Goal: Information Seeking & Learning: Learn about a topic

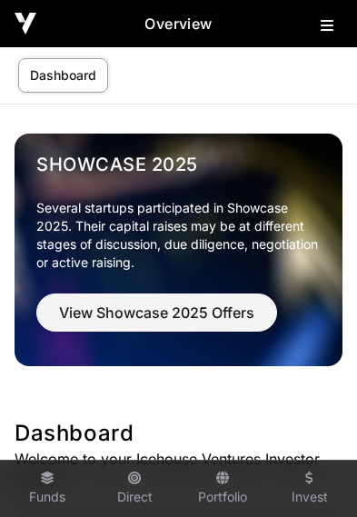
click at [326, 24] on icon at bounding box center [327, 25] width 13 height 15
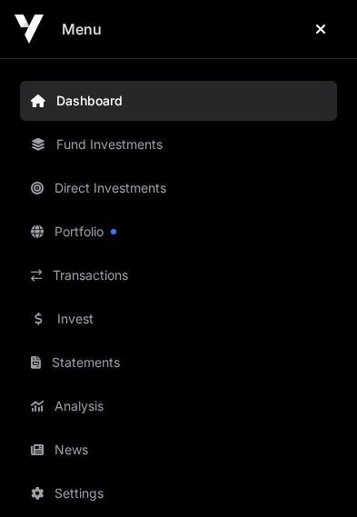
click at [103, 238] on link "Portfolio" at bounding box center [178, 232] width 317 height 40
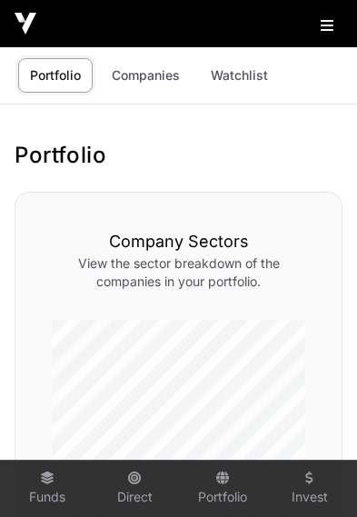
click at [327, 28] on icon at bounding box center [327, 25] width 13 height 15
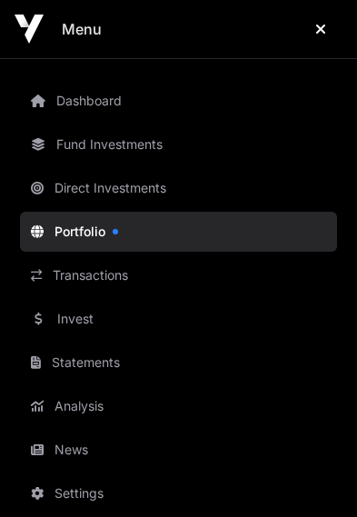
click at [86, 275] on link "Transactions" at bounding box center [178, 275] width 317 height 40
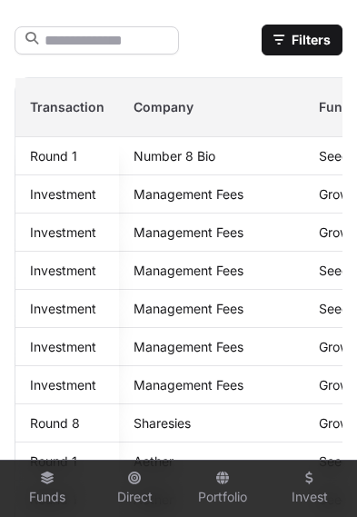
click at [185, 155] on link "Number 8 Bio" at bounding box center [175, 155] width 82 height 15
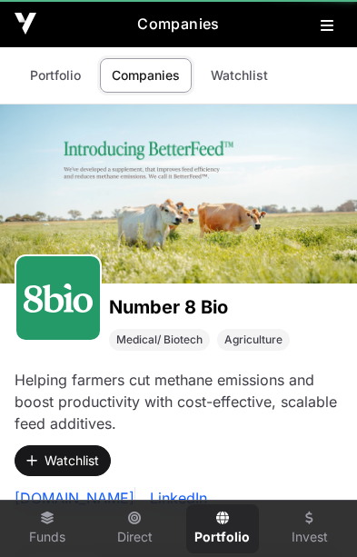
click at [173, 163] on div at bounding box center [178, 193] width 357 height 179
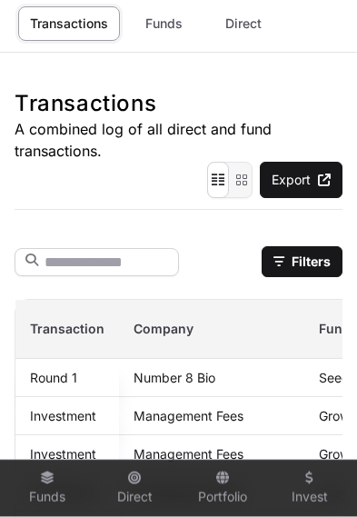
scroll to position [34, 0]
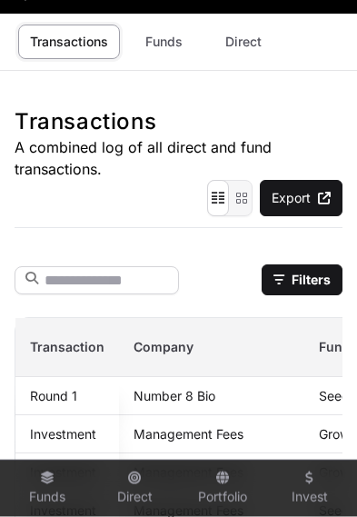
click at [308, 273] on button "Filters" at bounding box center [302, 279] width 81 height 31
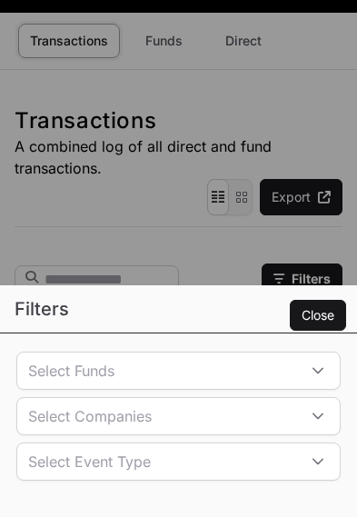
click at [315, 377] on icon at bounding box center [318, 370] width 13 height 13
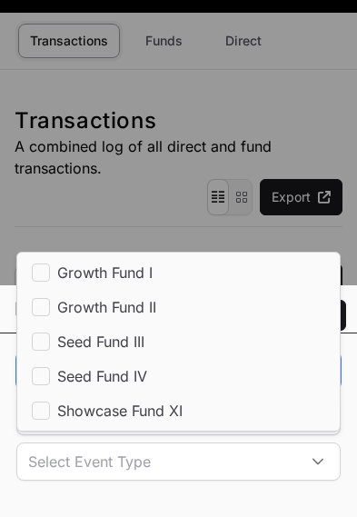
click at [313, 377] on icon at bounding box center [318, 370] width 13 height 13
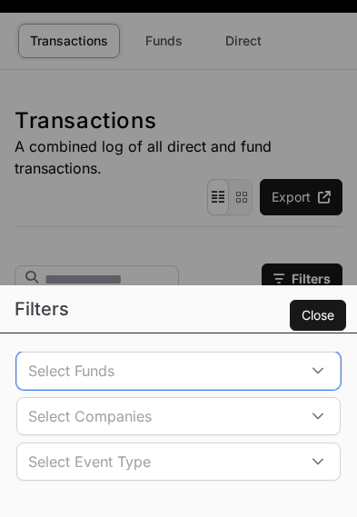
click at [305, 434] on div at bounding box center [318, 416] width 44 height 36
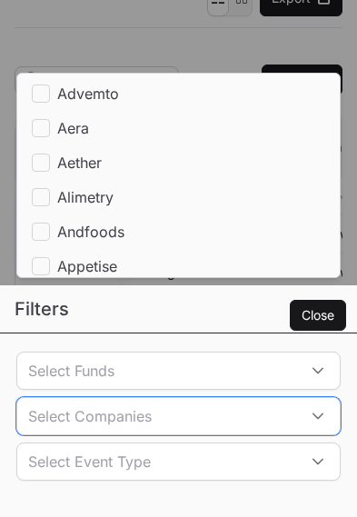
click at [287, 323] on div "Filters Close Select Funds Select Companies Select Event Type" at bounding box center [178, 258] width 357 height 517
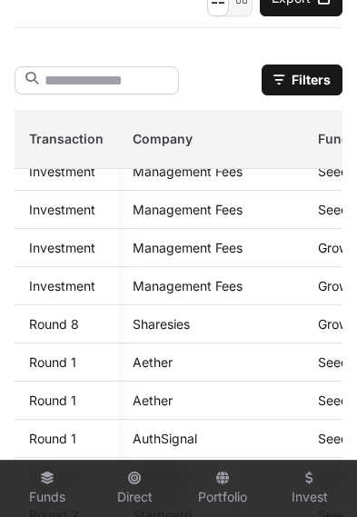
scroll to position [139, 2]
click at [165, 331] on link "Sharesies" at bounding box center [160, 323] width 57 height 15
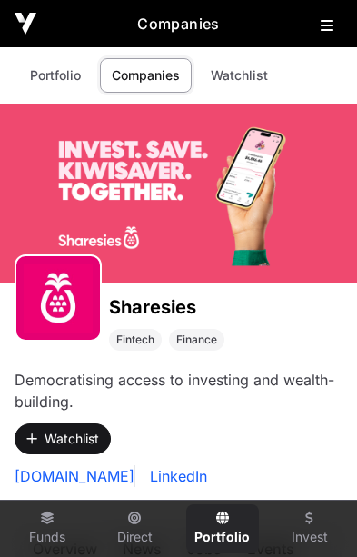
click at [327, 25] on icon at bounding box center [327, 25] width 13 height 15
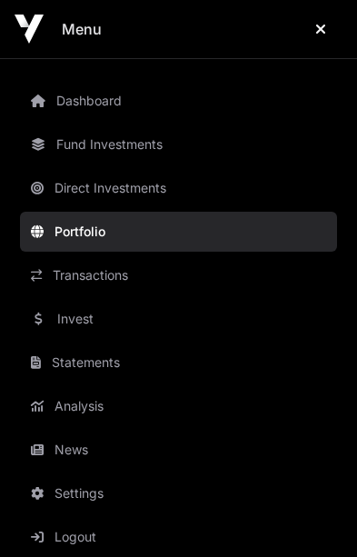
click at [94, 317] on link "Invest" at bounding box center [178, 319] width 317 height 40
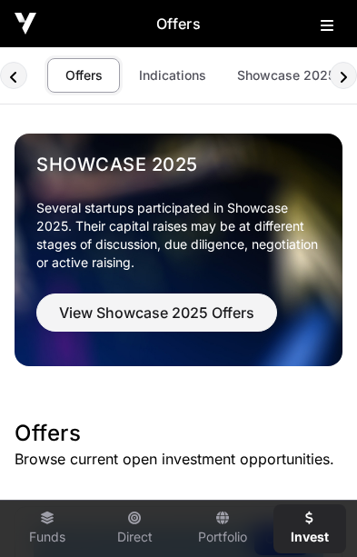
click at [75, 329] on button "View Showcase 2025 Offers" at bounding box center [156, 312] width 241 height 38
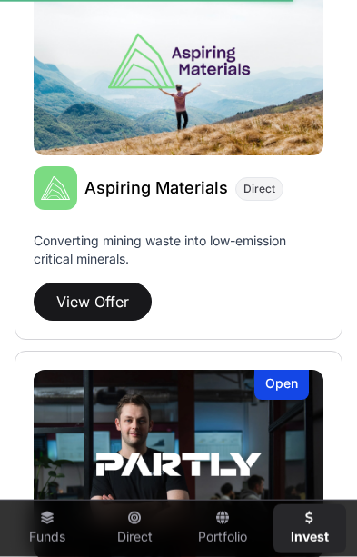
scroll to position [1472, 0]
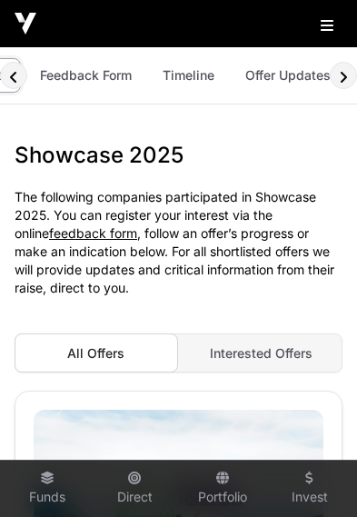
scroll to position [0, 146]
click at [283, 79] on link "Offer Updates" at bounding box center [289, 75] width 109 height 35
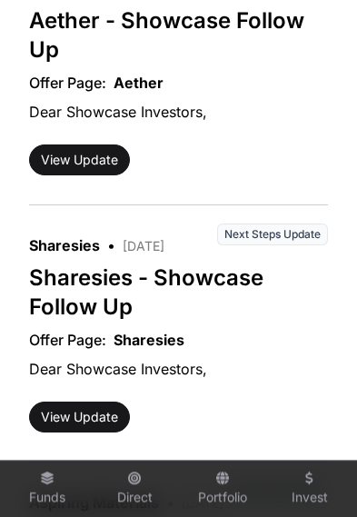
scroll to position [2671, 0]
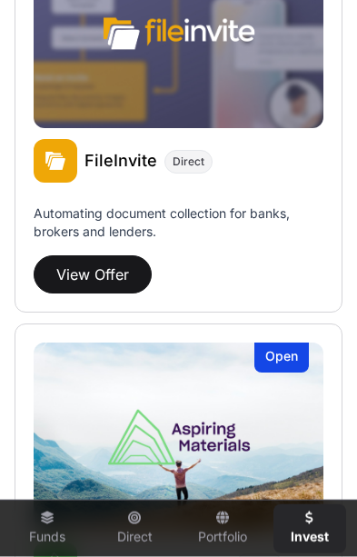
scroll to position [1033, 0]
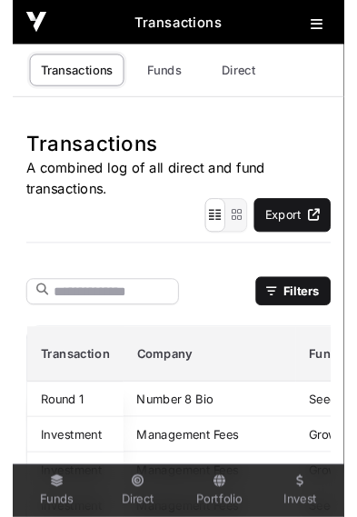
scroll to position [152, 0]
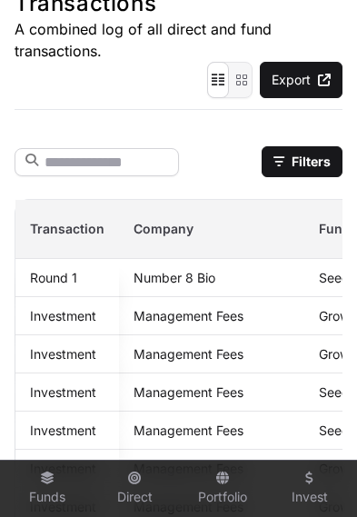
click at [226, 484] on icon at bounding box center [222, 478] width 13 height 13
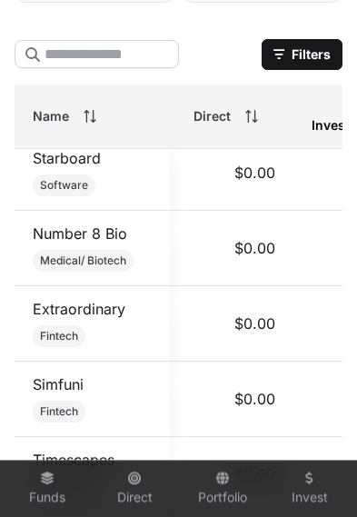
scroll to position [1907, 110]
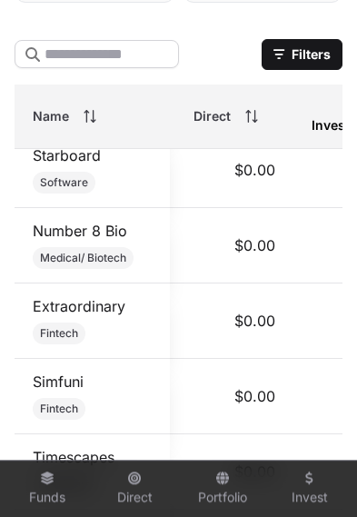
click at [72, 229] on link "Number 8 Bio" at bounding box center [80, 231] width 94 height 18
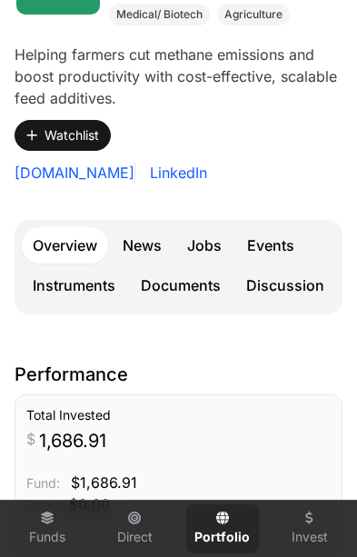
scroll to position [406, 0]
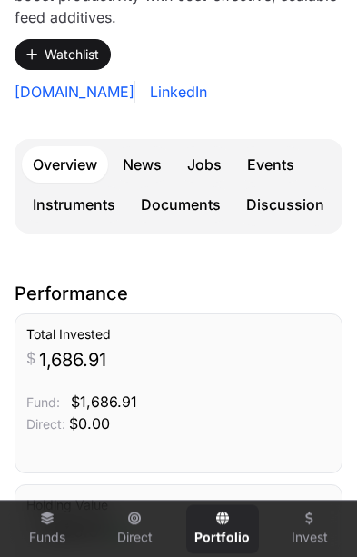
click at [273, 167] on link "Events" at bounding box center [270, 164] width 69 height 36
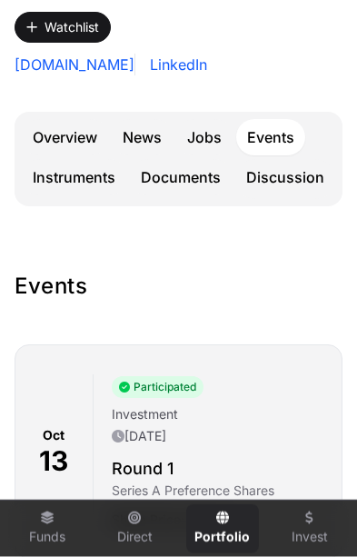
scroll to position [434, 0]
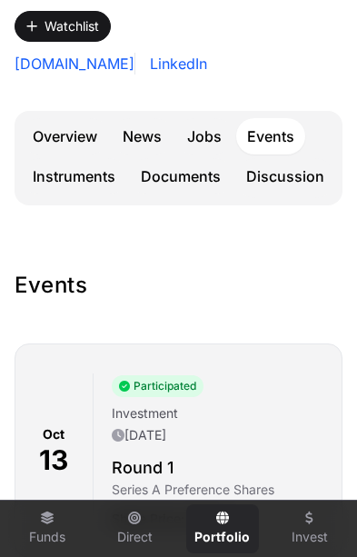
click at [67, 134] on link "Overview" at bounding box center [65, 136] width 86 height 36
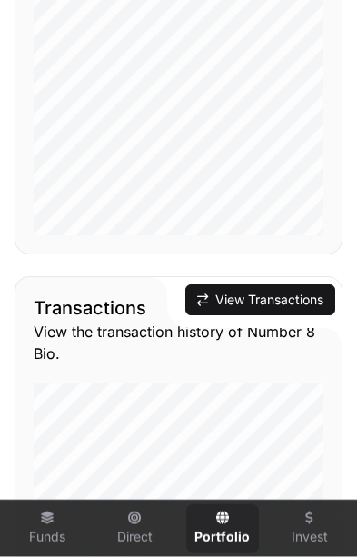
click at [268, 303] on button "View Transactions" at bounding box center [260, 299] width 150 height 31
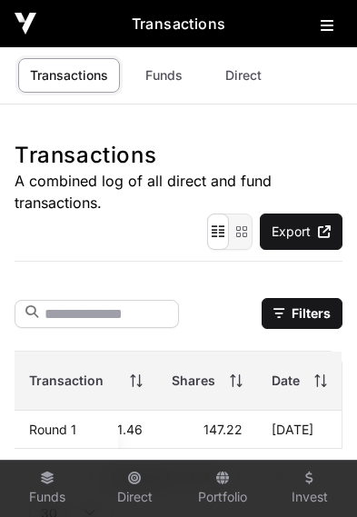
click at [224, 598] on main "Transactions A combined log of all direct and fund transactions. Export Select …" at bounding box center [178, 396] width 357 height 584
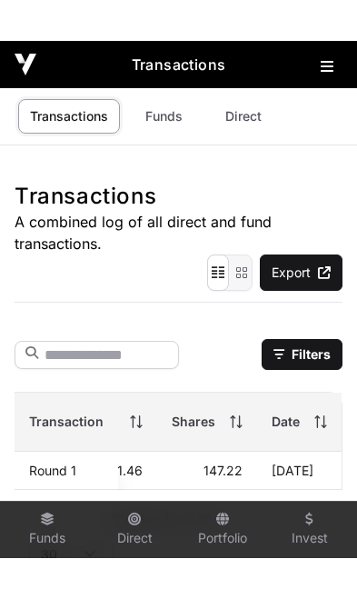
scroll to position [0, 508]
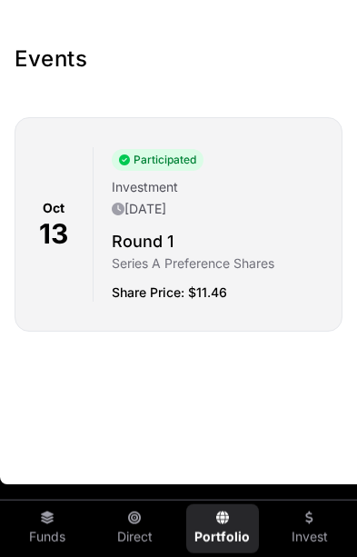
scroll to position [434, 0]
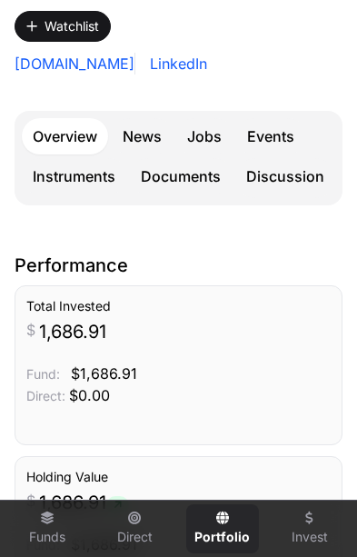
scroll to position [406, 0]
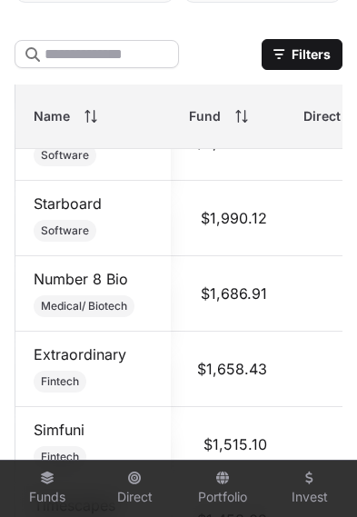
scroll to position [1861, 0]
